Goal: Navigation & Orientation: Understand site structure

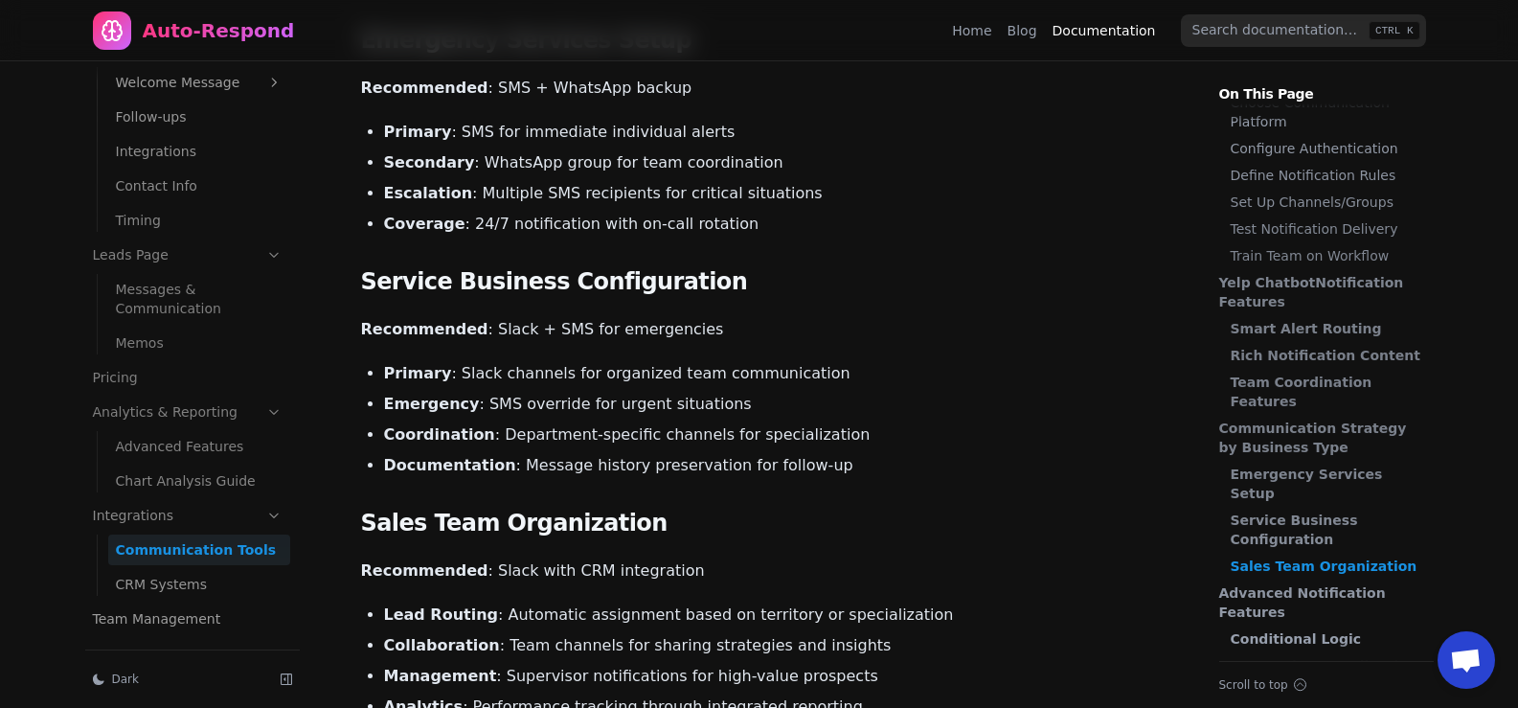
scroll to position [2267, 0]
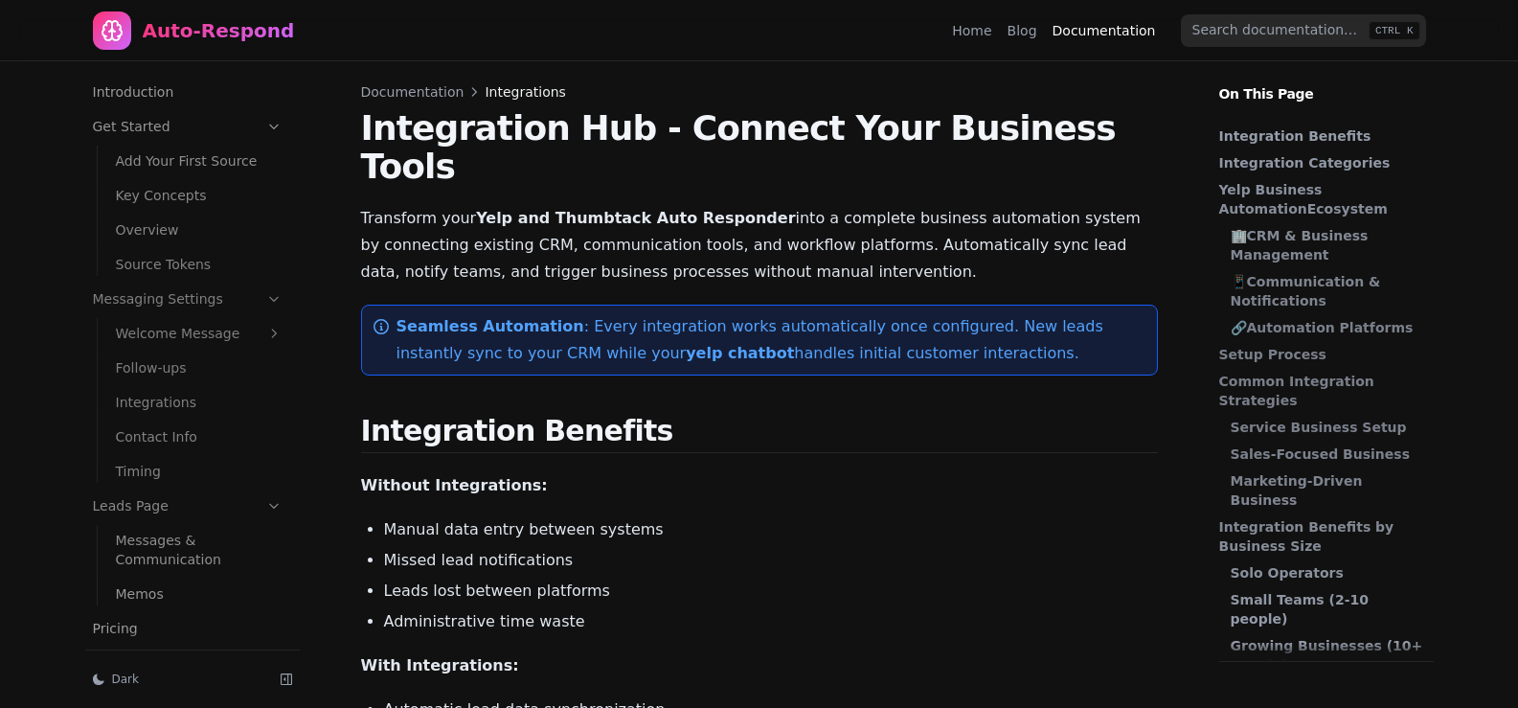
scroll to position [251, 0]
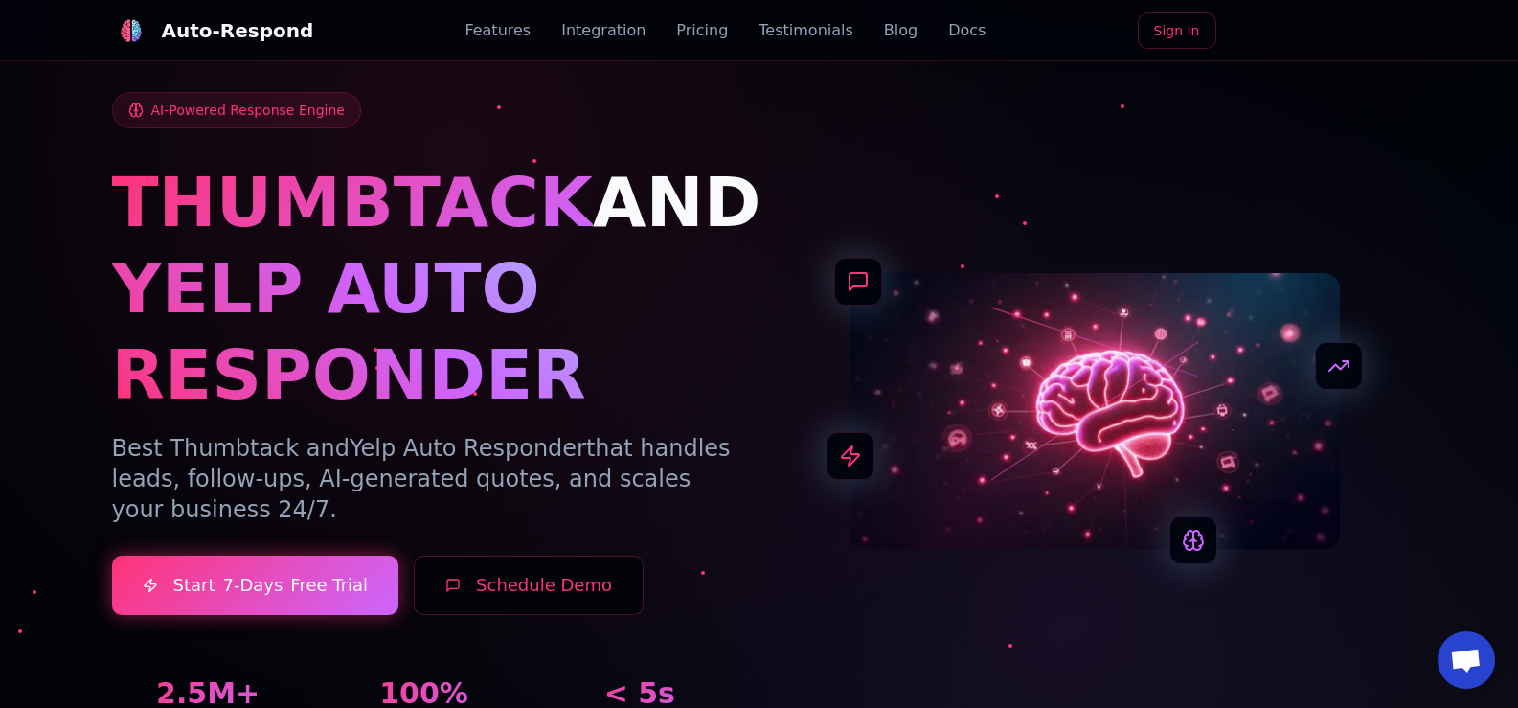
click at [691, 35] on link "Pricing" at bounding box center [702, 30] width 52 height 23
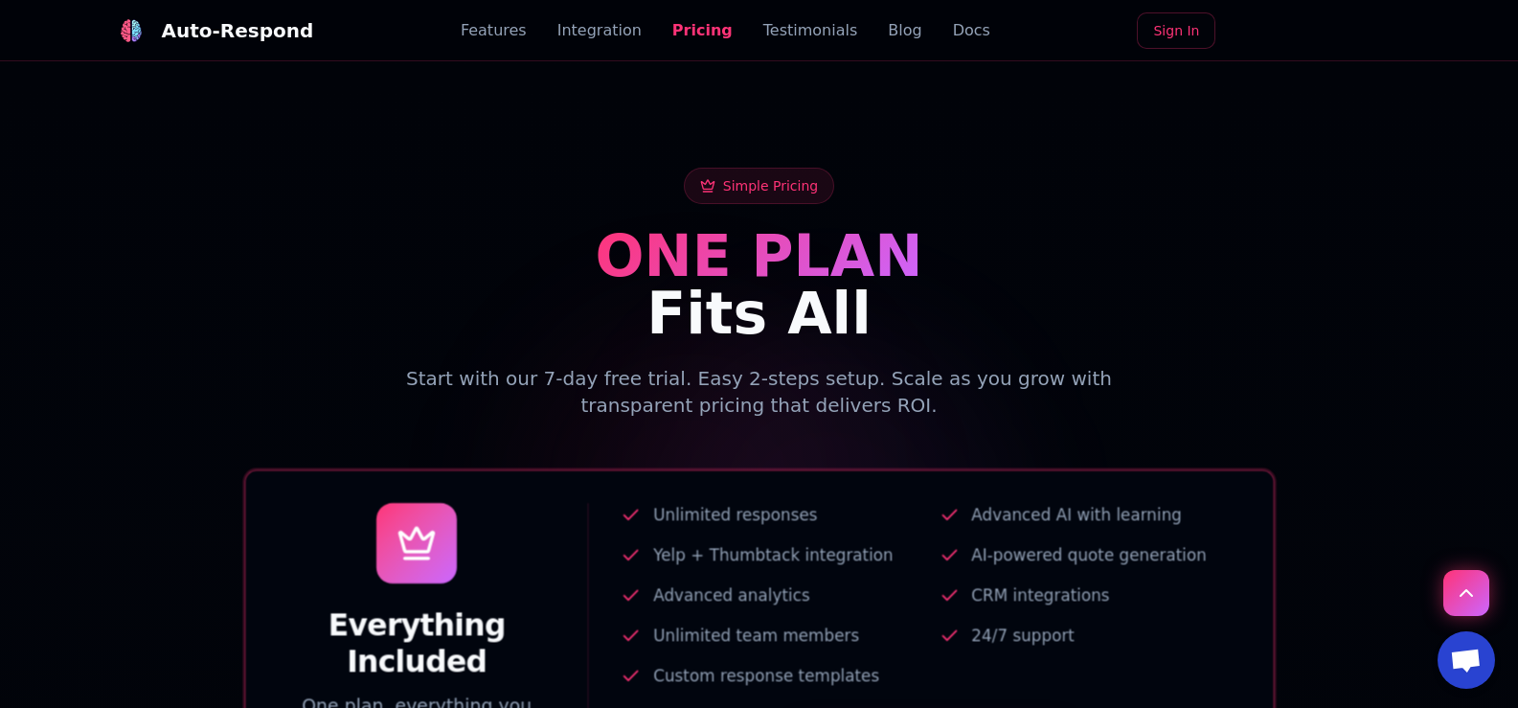
click at [784, 22] on link "Testimonials" at bounding box center [811, 30] width 95 height 23
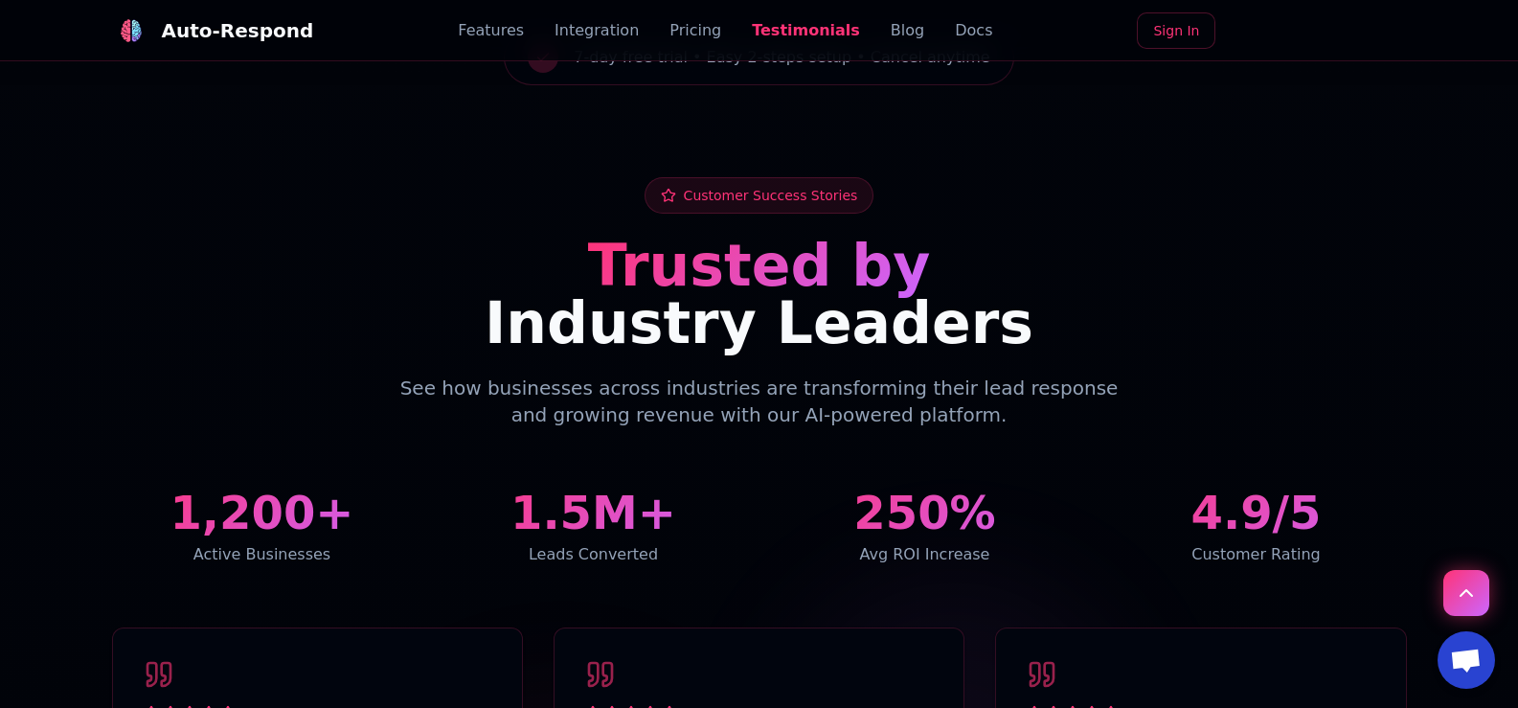
click at [955, 30] on link "Docs" at bounding box center [973, 30] width 37 height 23
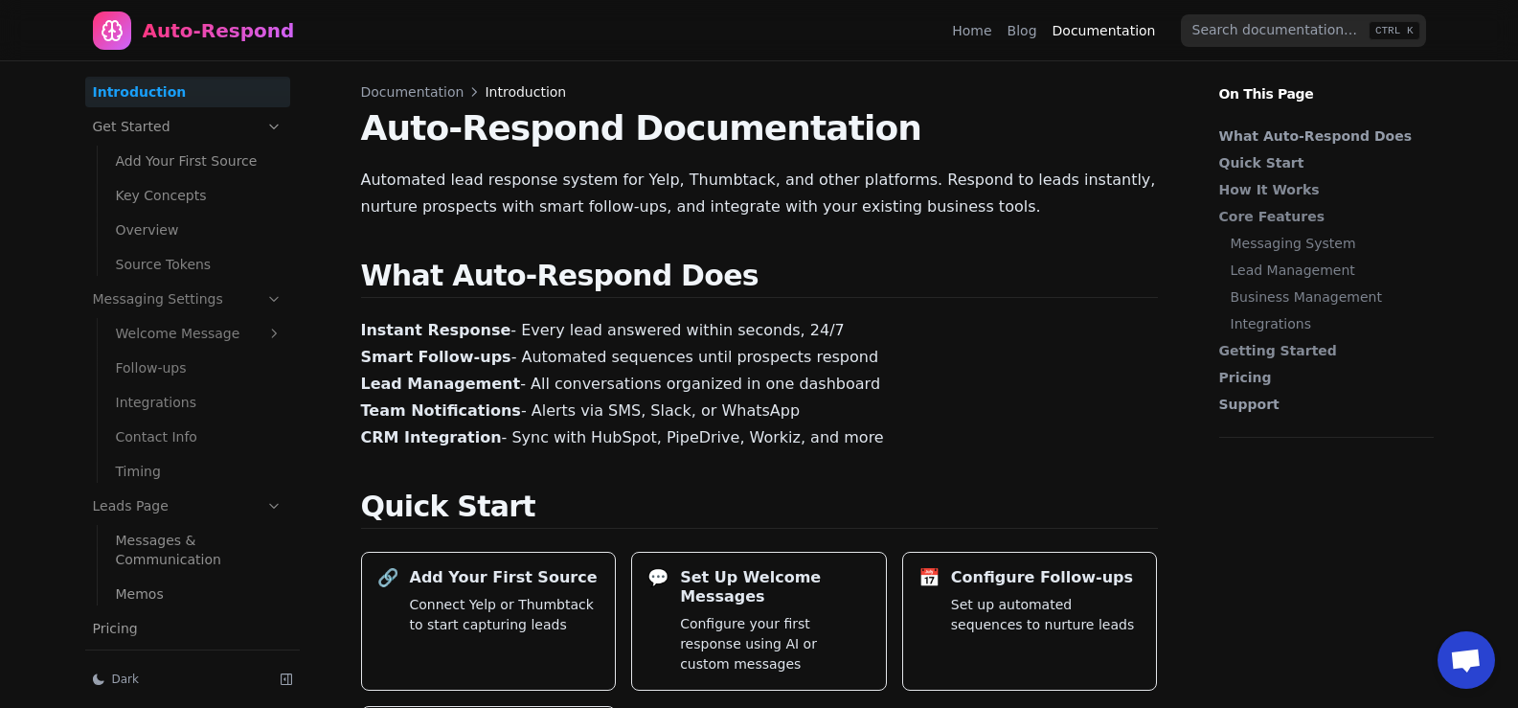
click at [1028, 33] on link "Blog" at bounding box center [1023, 30] width 30 height 19
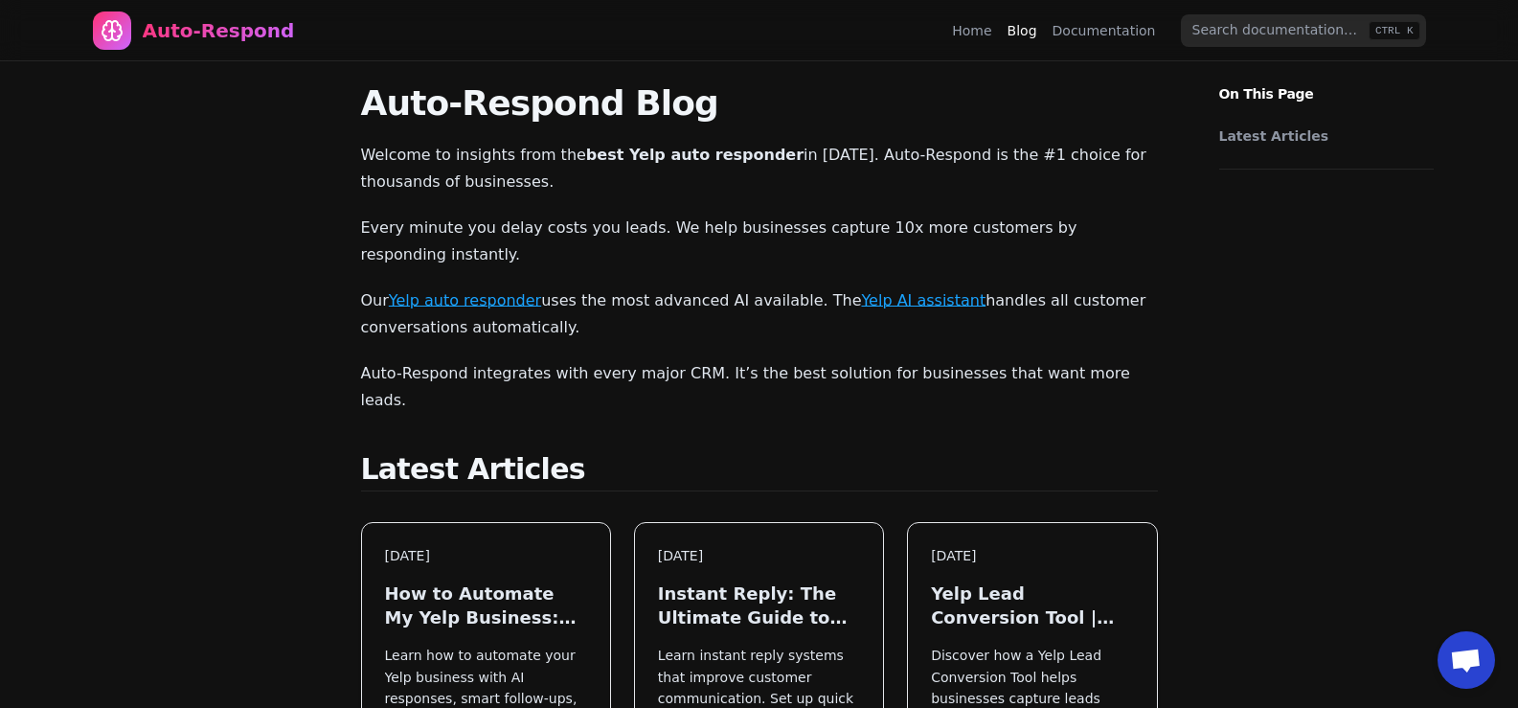
click at [1086, 34] on link "Documentation" at bounding box center [1104, 30] width 103 height 19
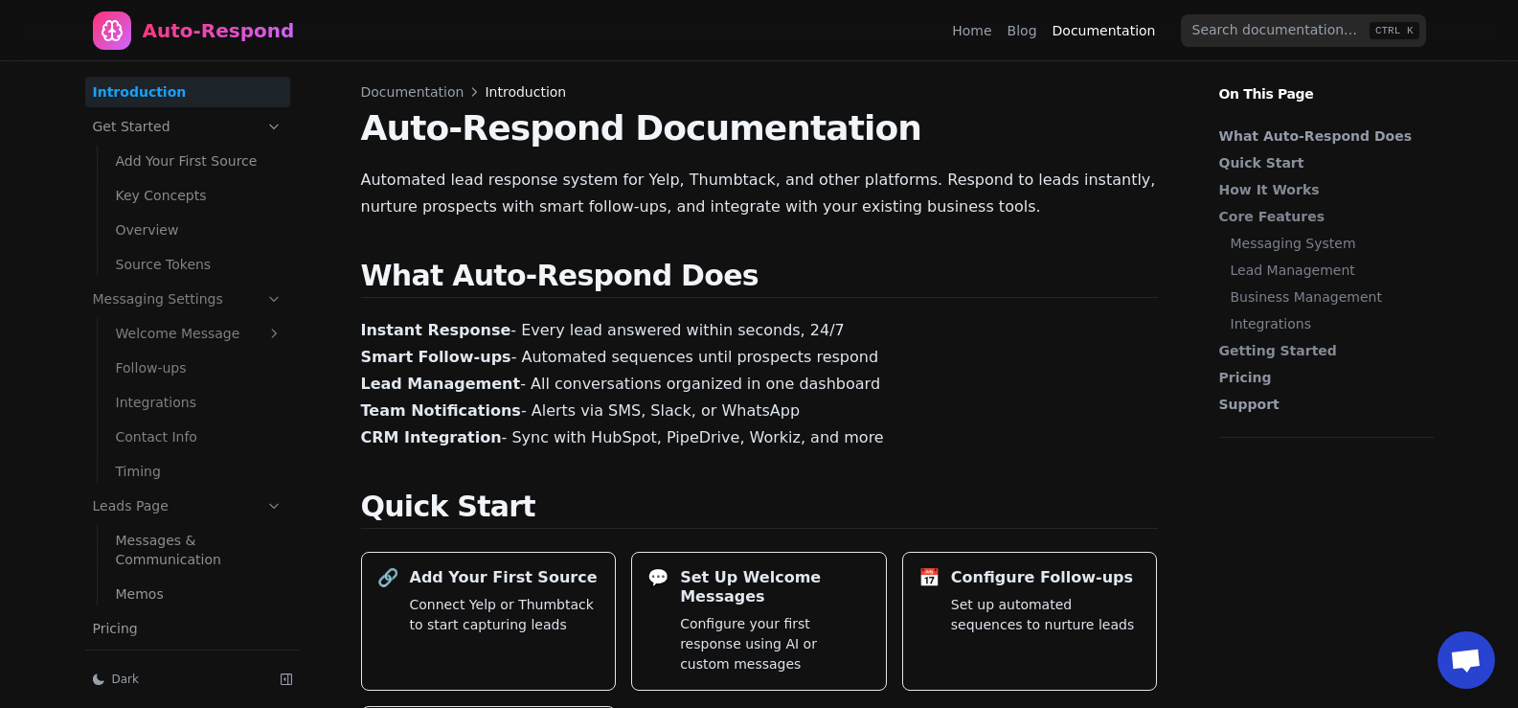
click at [987, 26] on link "Home" at bounding box center [971, 30] width 39 height 19
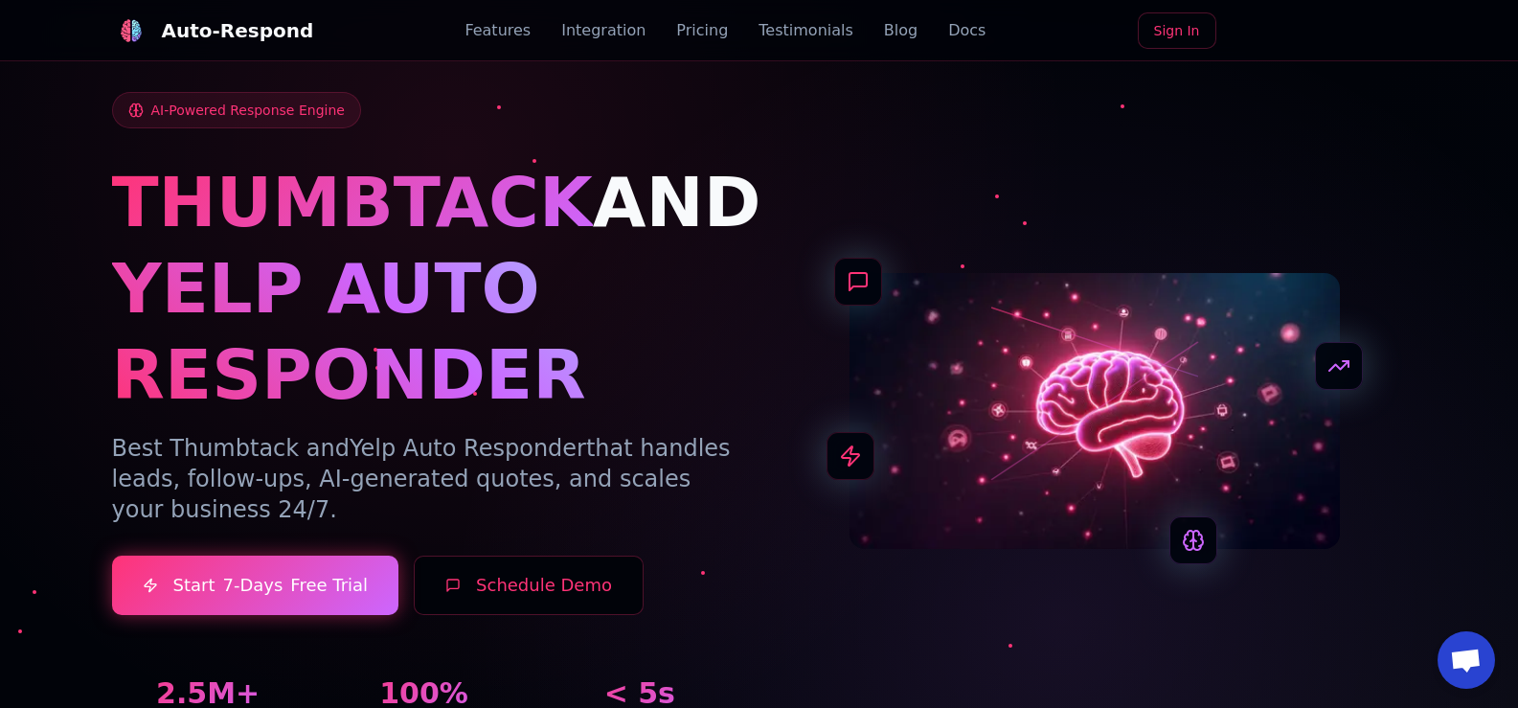
click at [948, 28] on link "Docs" at bounding box center [966, 30] width 37 height 23
click at [884, 36] on link "Blog" at bounding box center [901, 30] width 34 height 23
